Goal: Transaction & Acquisition: Obtain resource

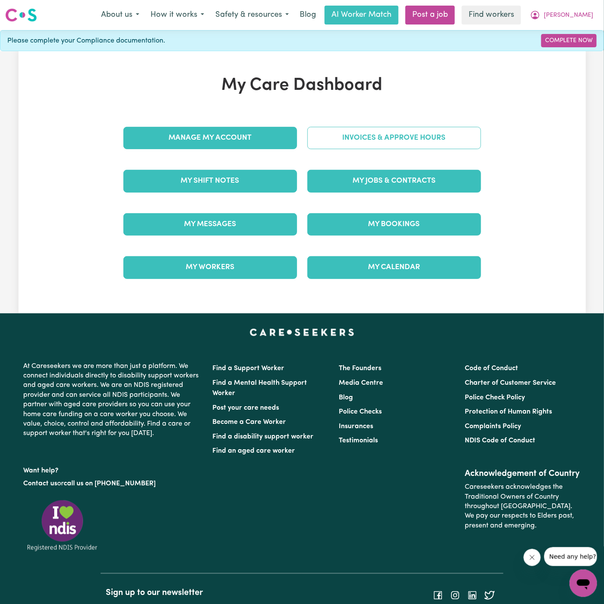
click at [410, 141] on link "Invoices & Approve Hours" at bounding box center [394, 138] width 174 height 22
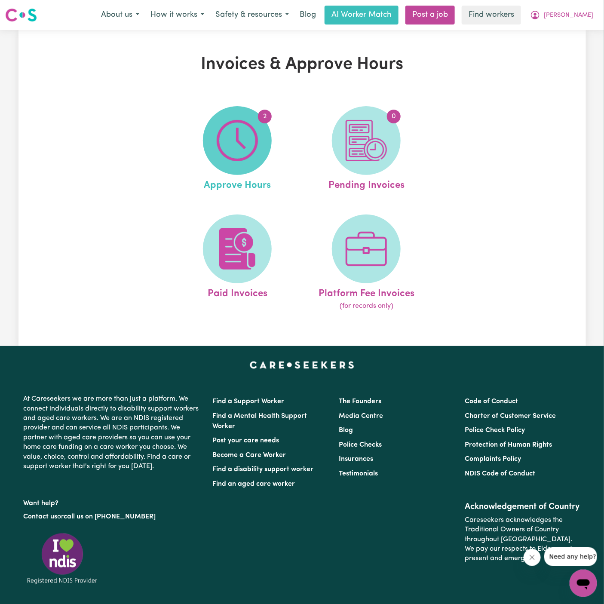
click at [245, 148] on img at bounding box center [237, 140] width 41 height 41
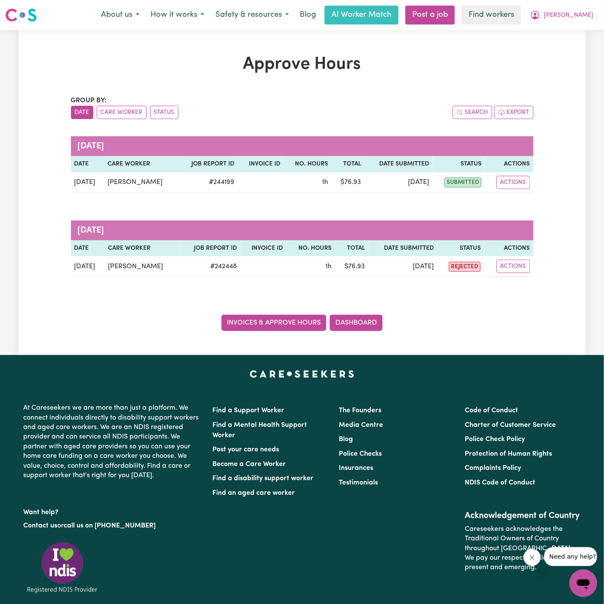
click at [270, 315] on link "Invoices & Approve Hours" at bounding box center [273, 322] width 105 height 16
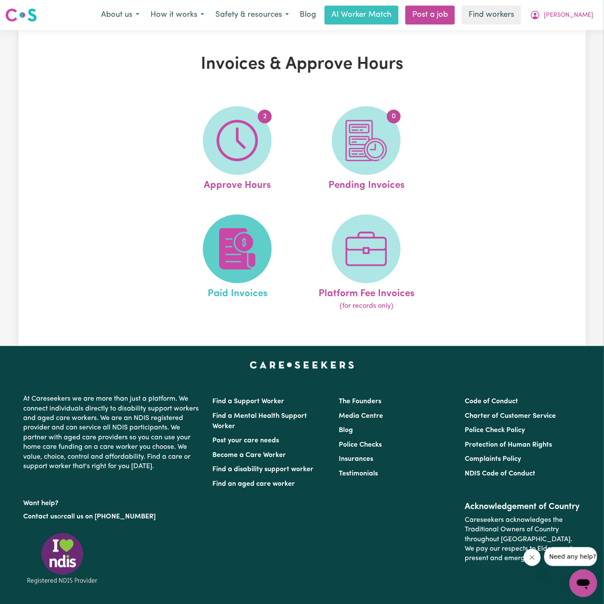
click at [240, 247] on img at bounding box center [237, 248] width 41 height 41
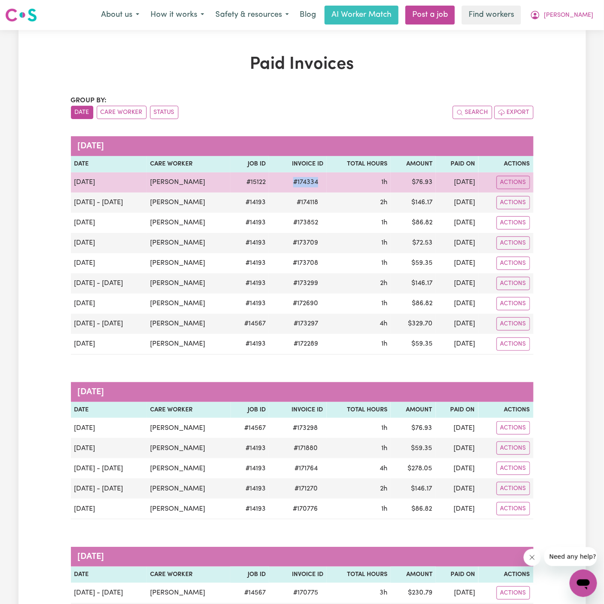
drag, startPoint x: 331, startPoint y: 184, endPoint x: 296, endPoint y: 185, distance: 34.8
click at [296, 185] on td "# 174334" at bounding box center [298, 182] width 58 height 20
copy span "# 174334"
click at [515, 187] on button "Actions" at bounding box center [513, 182] width 34 height 13
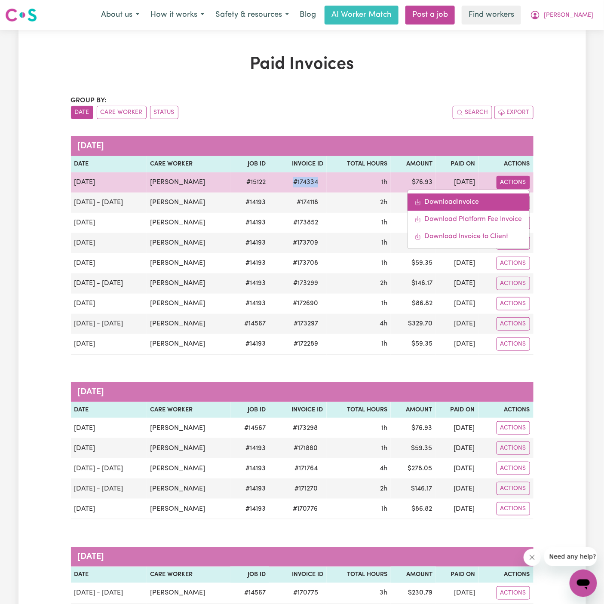
click at [480, 202] on link "Download Invoice" at bounding box center [468, 201] width 122 height 17
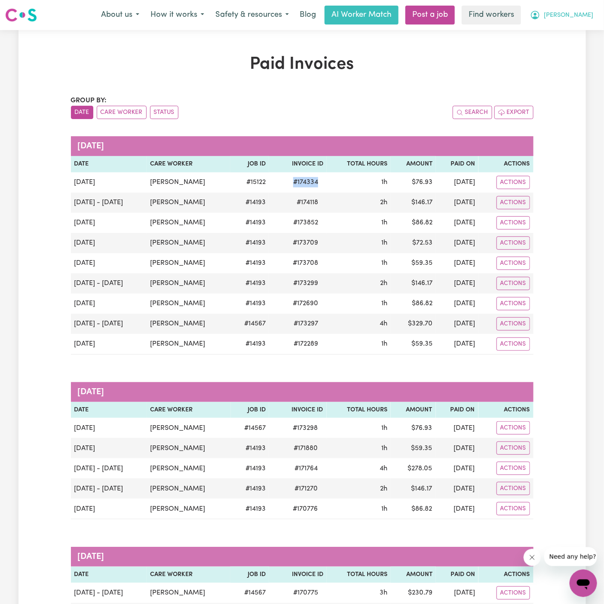
click at [589, 13] on span "[PERSON_NAME]" at bounding box center [567, 15] width 49 height 9
click at [585, 47] on link "Logout" at bounding box center [564, 49] width 68 height 16
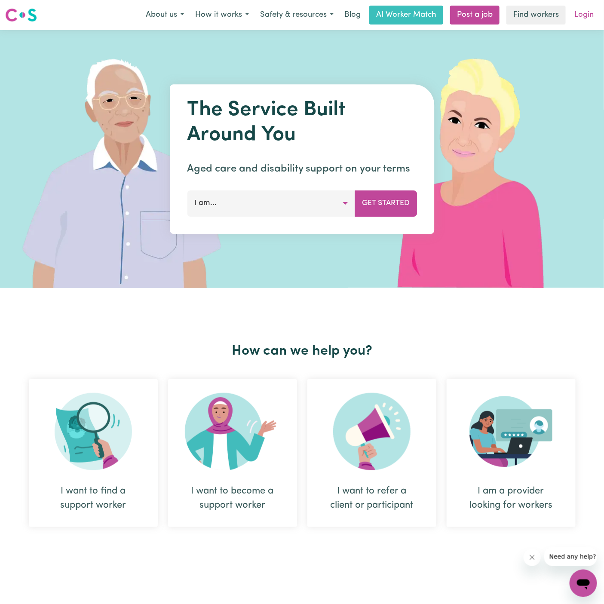
click at [585, 21] on link "Login" at bounding box center [584, 15] width 30 height 19
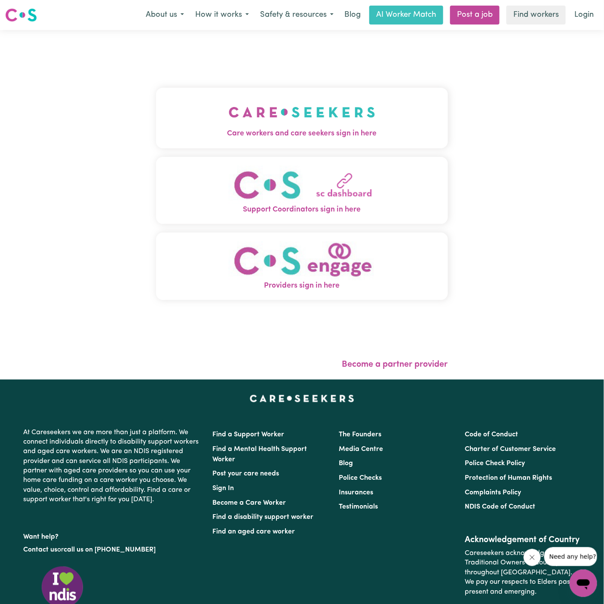
click at [315, 121] on img "Care workers and care seekers sign in here" at bounding box center [302, 112] width 146 height 32
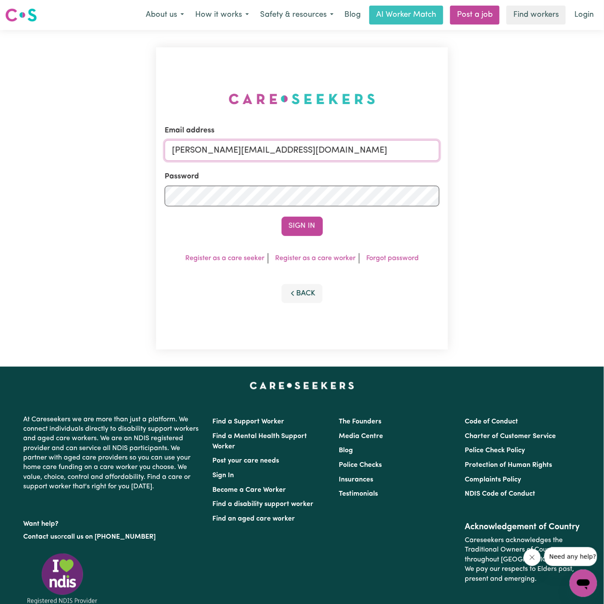
click at [379, 149] on input "[PERSON_NAME][EMAIL_ADDRESS][DOMAIN_NAME]" at bounding box center [302, 150] width 275 height 21
drag, startPoint x: 217, startPoint y: 148, endPoint x: 478, endPoint y: 149, distance: 261.2
click at [478, 149] on div "Email address [EMAIL_ADDRESS][DOMAIN_NAME] Password Sign In Register as a care …" at bounding box center [302, 198] width 604 height 336
type input "[EMAIL_ADDRESS][DOMAIN_NAME]"
click at [303, 231] on button "Sign In" at bounding box center [301, 226] width 41 height 19
